Goal: Task Accomplishment & Management: Manage account settings

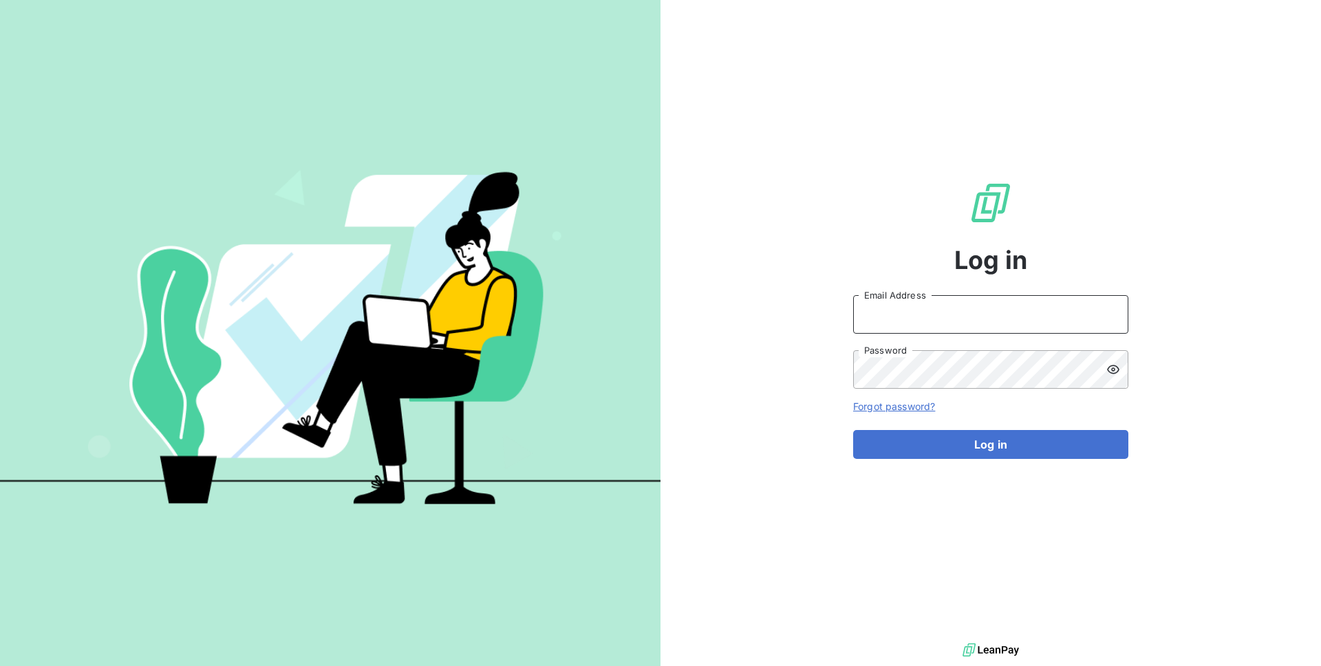
click at [932, 315] on input "Email Address" at bounding box center [990, 314] width 275 height 39
type input "admin@demo"
click at [853, 430] on button "Log in" at bounding box center [990, 444] width 275 height 29
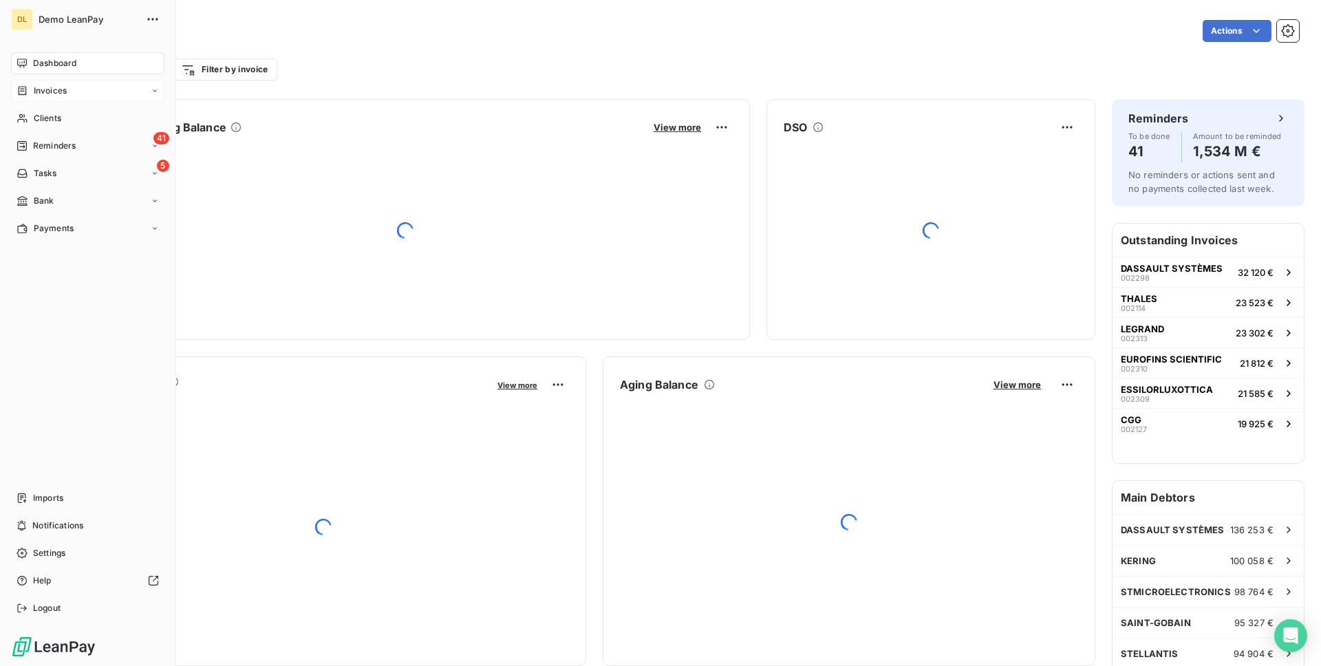
click at [36, 98] on div "Invoices" at bounding box center [87, 91] width 153 height 22
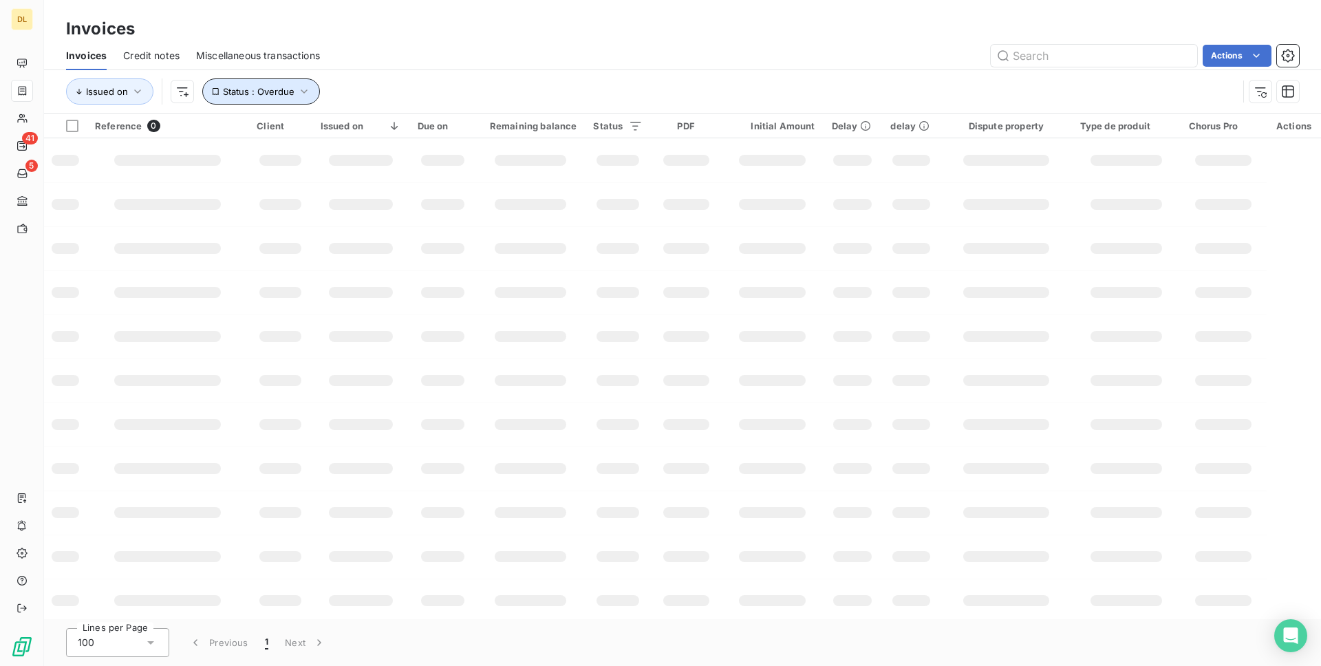
click at [256, 93] on span "Status : Overdue" at bounding box center [259, 91] width 72 height 11
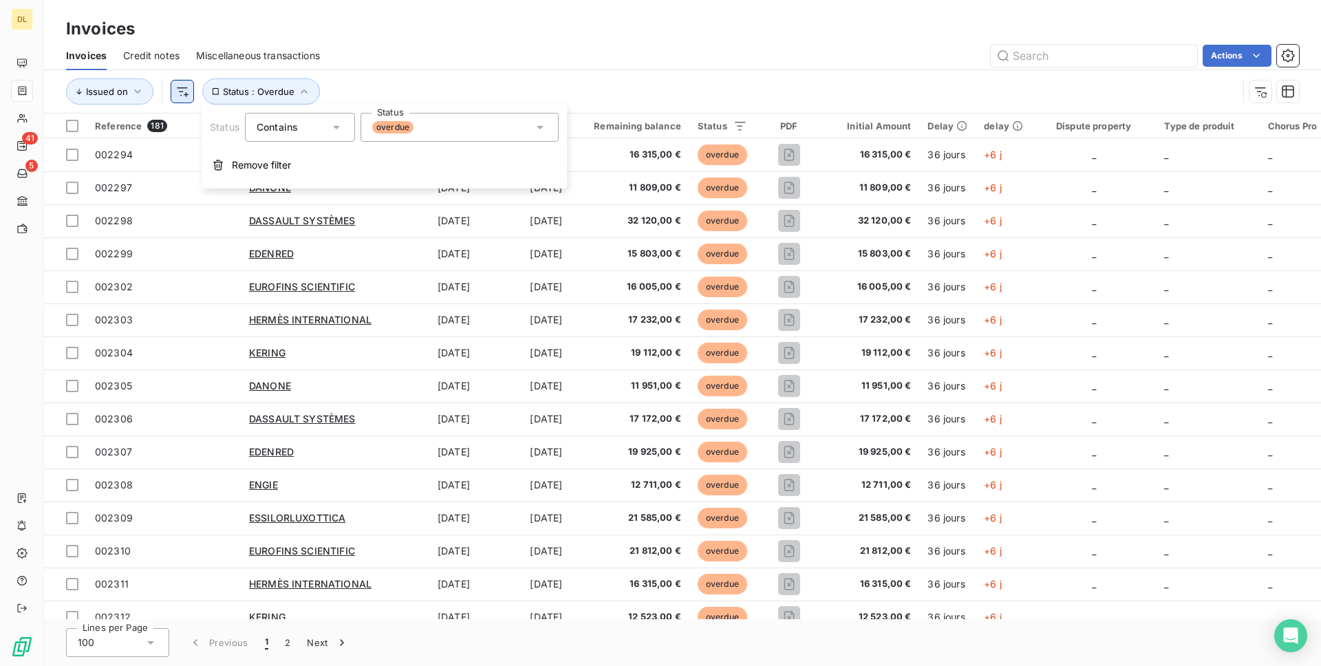
click at [171, 88] on html "DL 41 5 Invoices Invoices Credit notes Miscellaneous transactions Actions Issue…" at bounding box center [660, 333] width 1321 height 666
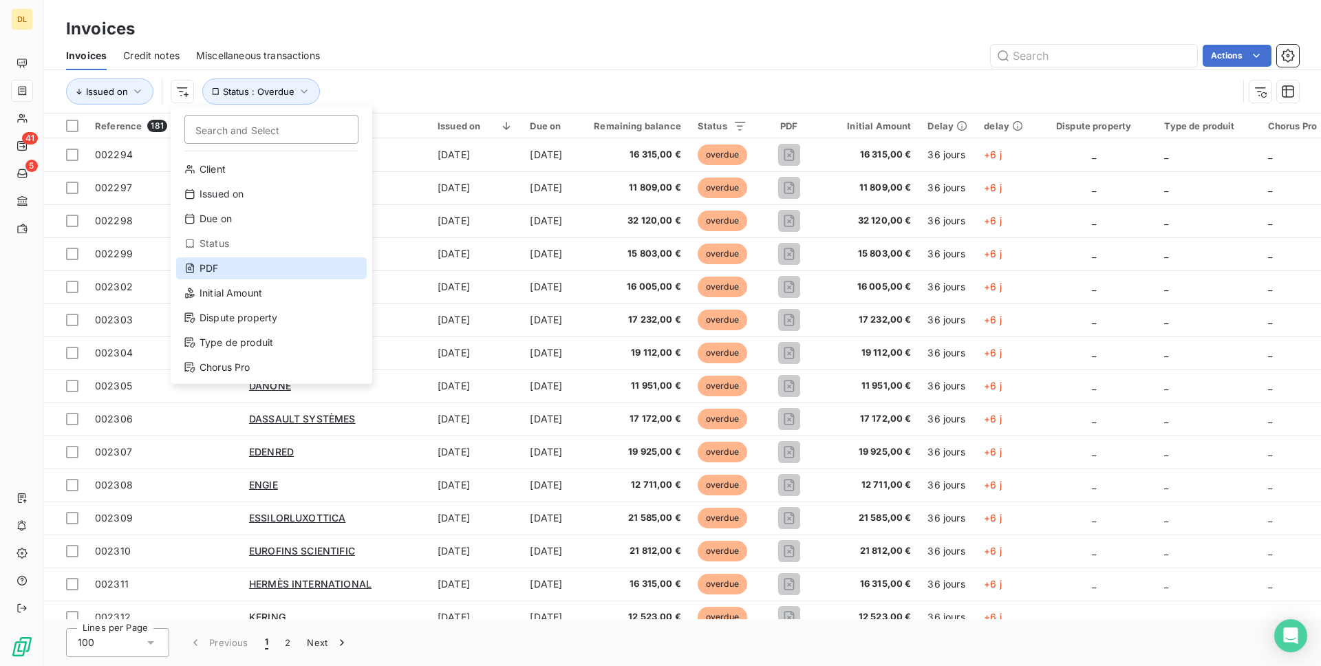
click at [211, 271] on div "PDF" at bounding box center [271, 268] width 191 height 22
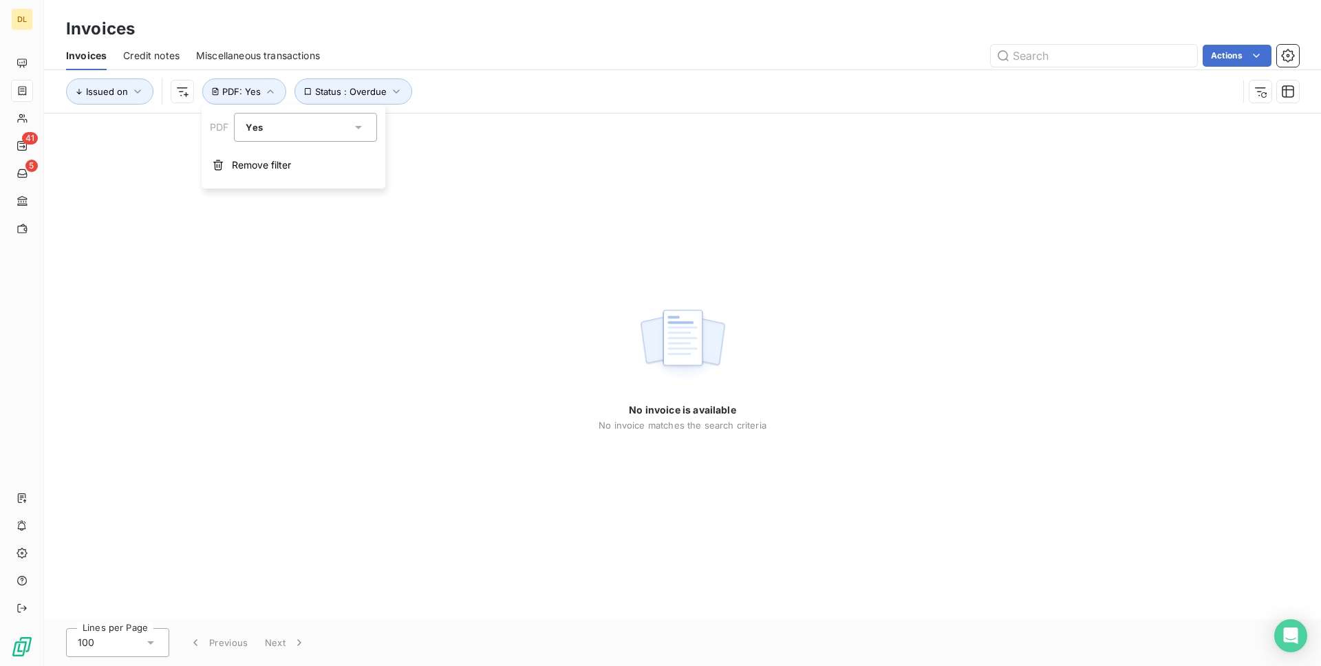
click at [531, 233] on div "No invoice is available No invoice matches the search criteria" at bounding box center [682, 367] width 1277 height 506
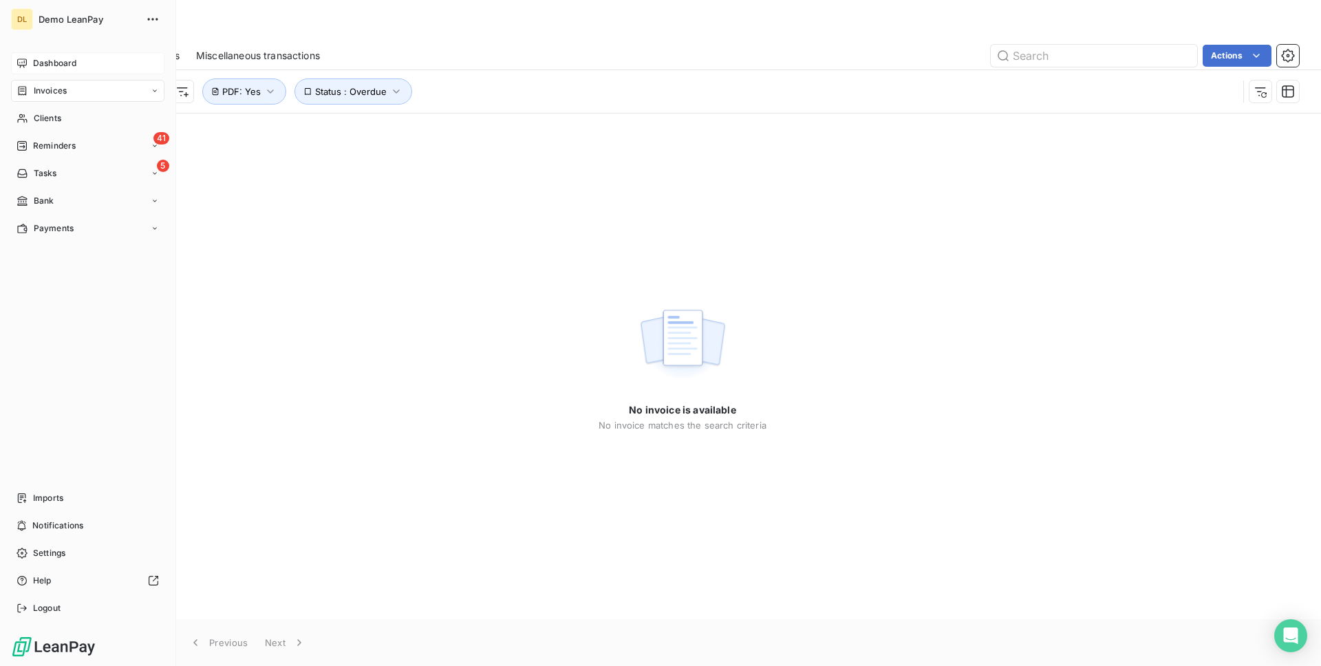
click at [39, 58] on span "Dashboard" at bounding box center [54, 63] width 43 height 12
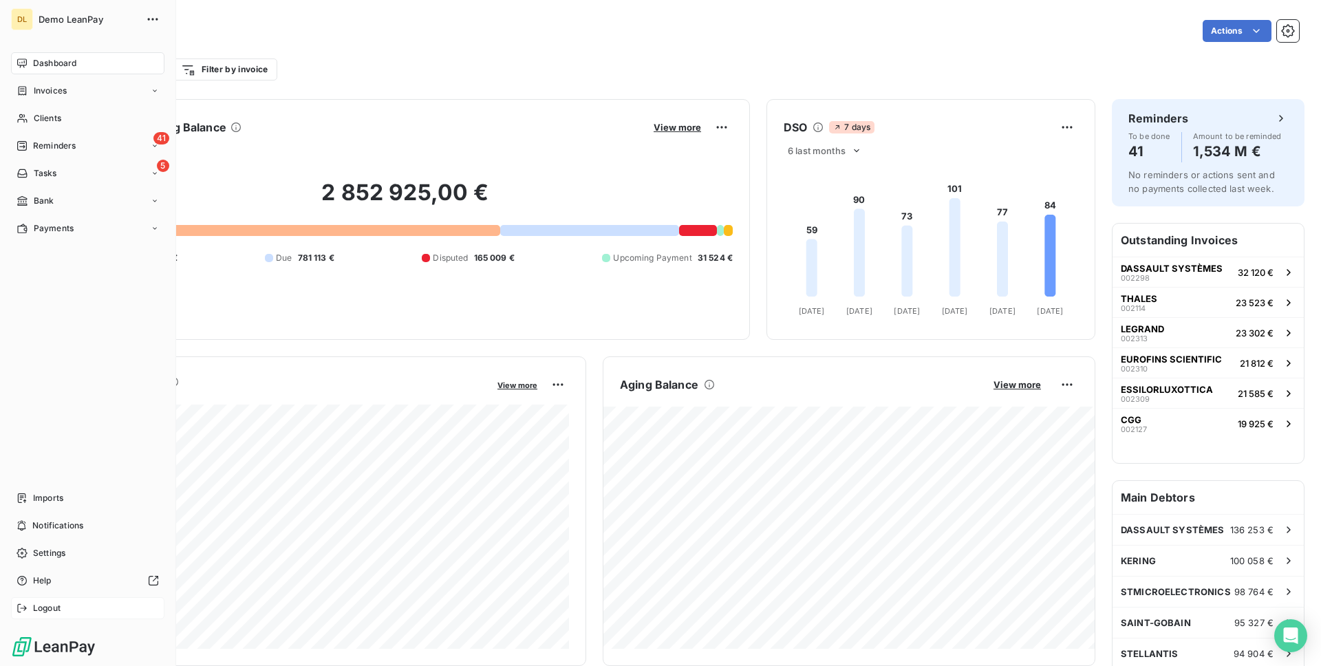
click at [42, 607] on span "Logout" at bounding box center [47, 608] width 28 height 12
